Goal: Information Seeking & Learning: Learn about a topic

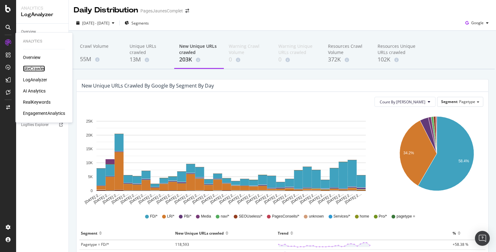
click at [41, 67] on div "SiteCrawler" at bounding box center [34, 68] width 22 height 6
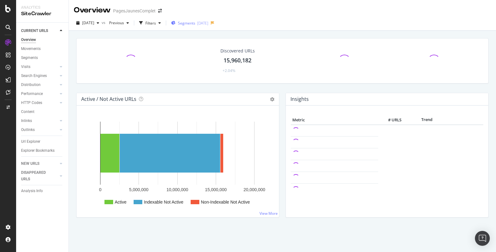
click at [195, 24] on span "Segments" at bounding box center [186, 22] width 17 height 5
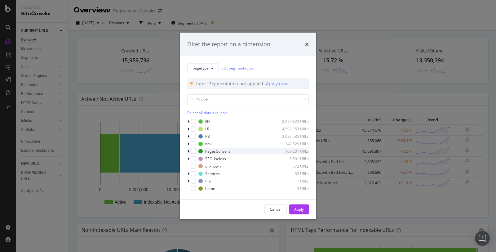
click at [189, 150] on icon "modal" at bounding box center [188, 151] width 2 height 4
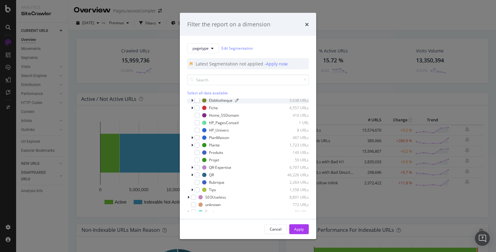
scroll to position [67, 0]
click at [194, 167] on div "modal" at bounding box center [193, 167] width 4 height 6
click at [192, 180] on icon "modal" at bounding box center [192, 182] width 2 height 4
click at [195, 179] on div "modal" at bounding box center [197, 181] width 5 height 5
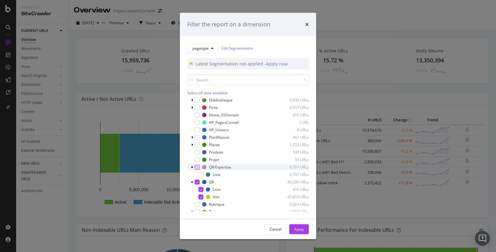
click at [195, 166] on div "modal" at bounding box center [197, 166] width 5 height 5
click at [300, 227] on div "Apply" at bounding box center [299, 228] width 10 height 5
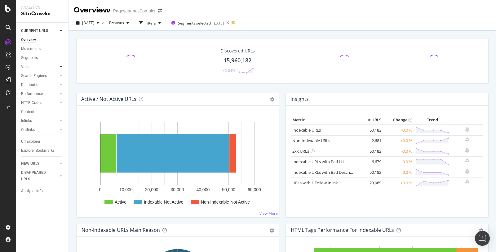
click at [60, 66] on icon at bounding box center [61, 67] width 2 height 4
click at [61, 66] on icon at bounding box center [61, 67] width 2 height 4
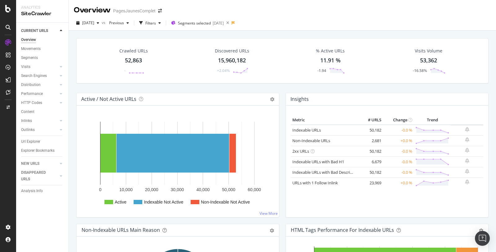
click at [426, 61] on div "53,362" at bounding box center [428, 60] width 17 height 8
